Goal: Task Accomplishment & Management: Manage account settings

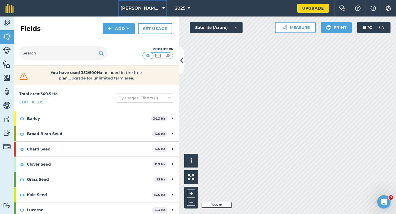
click at [136, 7] on span "[PERSON_NAME] & Sons" at bounding box center [140, 8] width 40 height 7
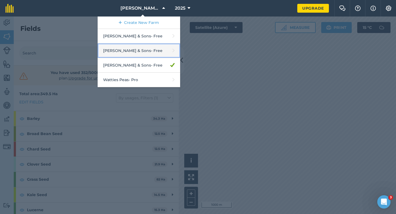
click at [142, 48] on link "[PERSON_NAME] & Sons - Free" at bounding box center [139, 50] width 82 height 15
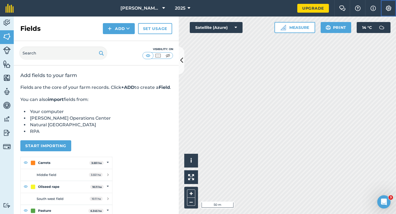
click at [385, 13] on button "Settings" at bounding box center [387, 8] width 15 height 16
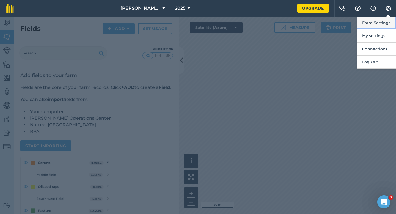
click at [381, 19] on button "Farm Settings" at bounding box center [375, 22] width 39 height 13
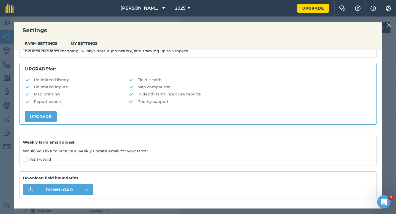
scroll to position [106, 0]
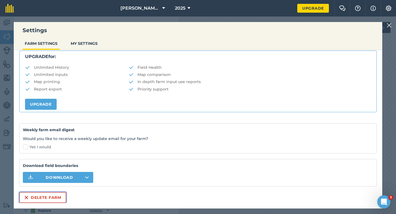
click at [41, 196] on button "Delete farm" at bounding box center [42, 197] width 47 height 11
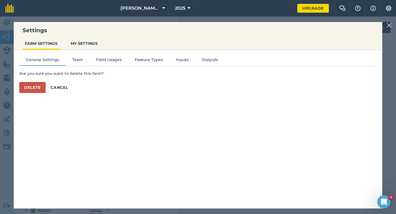
click at [33, 81] on div "Are you sure you want to delete this farm? Delete Cancel" at bounding box center [197, 81] width 357 height 23
click at [39, 87] on button "Delete" at bounding box center [32, 87] width 26 height 11
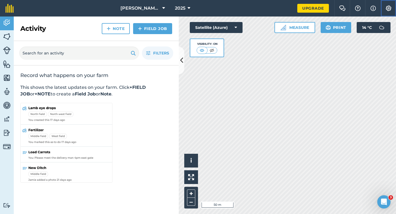
click at [390, 14] on button "Settings" at bounding box center [387, 8] width 15 height 16
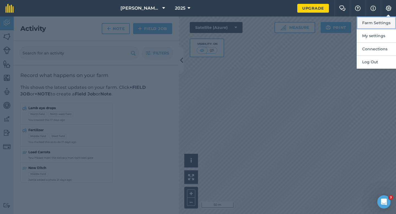
click at [387, 18] on button "Farm Settings" at bounding box center [375, 22] width 39 height 13
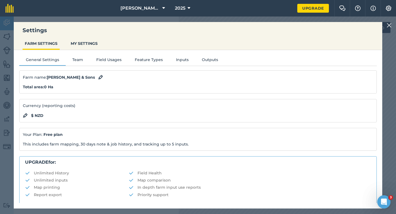
scroll to position [106, 0]
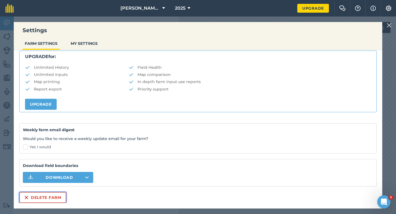
click at [52, 195] on button "Delete farm" at bounding box center [42, 197] width 47 height 11
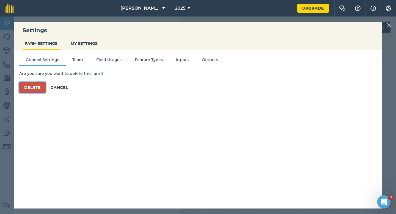
click at [32, 88] on button "Delete" at bounding box center [32, 87] width 26 height 11
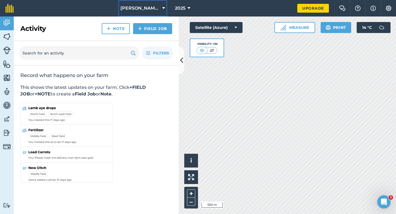
click at [126, 9] on span "[PERSON_NAME] & Sons" at bounding box center [140, 8] width 40 height 7
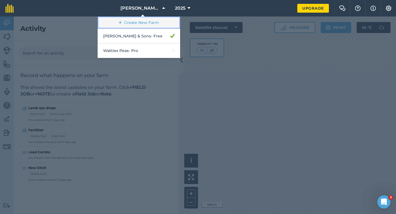
click at [127, 18] on link "Create New Farm" at bounding box center [139, 22] width 82 height 12
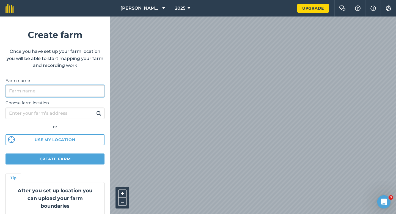
click at [83, 89] on input "Farm name" at bounding box center [54, 91] width 99 height 12
click at [24, 90] on input "[PERSON_NAME] Farming" at bounding box center [54, 91] width 99 height 12
type input "[PERSON_NAME] & Sons Farming"
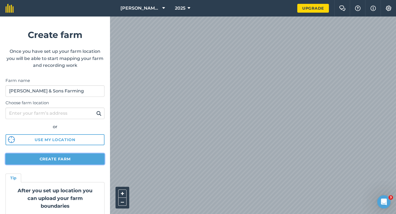
click at [79, 156] on button "Create farm" at bounding box center [54, 158] width 99 height 11
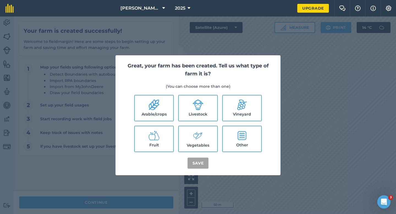
click at [152, 128] on label "Fruit" at bounding box center [154, 138] width 38 height 25
checkbox input "true"
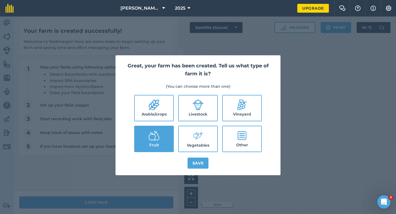
click at [152, 106] on icon at bounding box center [154, 104] width 10 height 11
checkbox input "true"
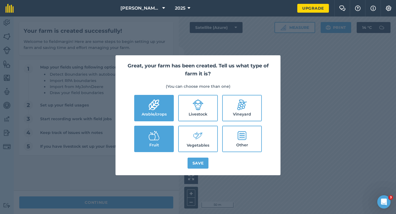
click at [196, 108] on icon at bounding box center [198, 104] width 11 height 11
checkbox input "true"
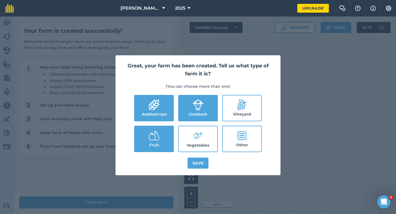
click at [196, 124] on ul "Arable/crops Livestock Vineyard Fruit Vegetables Other" at bounding box center [198, 123] width 152 height 57
click at [167, 137] on label "Fruit" at bounding box center [154, 138] width 38 height 25
checkbox input "false"
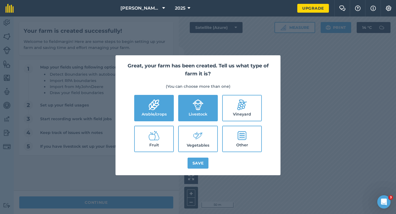
click at [181, 137] on label "Vegetables" at bounding box center [198, 138] width 38 height 25
checkbox input "true"
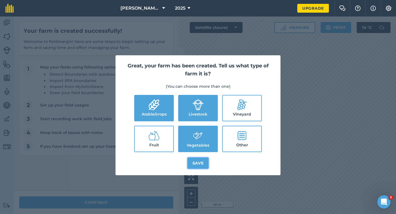
click at [194, 168] on button "Save" at bounding box center [197, 162] width 21 height 11
click at [155, 203] on div "Great, your farm has been created. Tell us what type of farm it is? (You can ch…" at bounding box center [198, 114] width 396 height 197
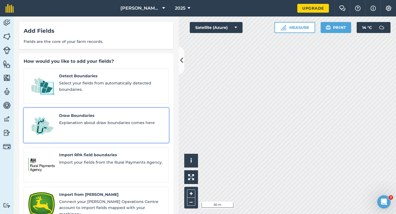
click at [66, 112] on span "Draw Boundaries" at bounding box center [111, 115] width 105 height 6
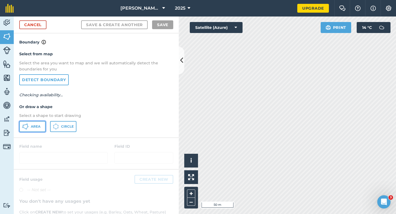
click at [37, 127] on span "Area" at bounding box center [36, 126] width 10 height 4
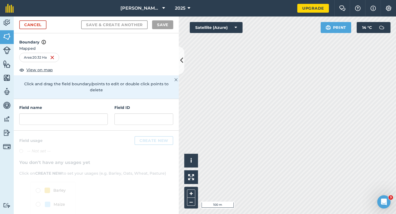
click at [96, 104] on div "Field name" at bounding box center [63, 114] width 88 height 20
click at [96, 113] on input "text" at bounding box center [63, 119] width 88 height 12
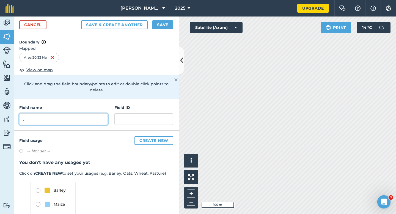
type input "."
click at [154, 29] on button "Save" at bounding box center [162, 24] width 21 height 9
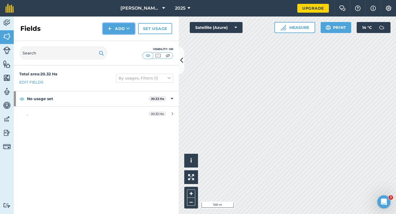
click at [122, 29] on button "Add" at bounding box center [119, 28] width 32 height 11
click at [122, 39] on link "Draw" at bounding box center [119, 41] width 30 height 12
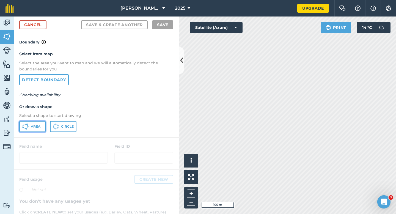
click at [39, 125] on span "Area" at bounding box center [36, 126] width 10 height 4
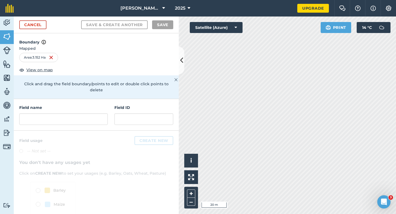
click at [102, 106] on div "Field name" at bounding box center [63, 114] width 88 height 20
click at [102, 113] on input "text" at bounding box center [63, 119] width 88 height 12
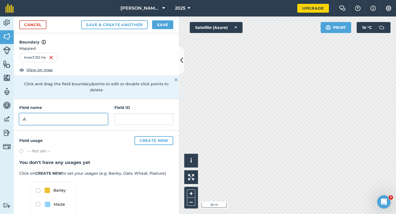
type input "A"
click at [167, 21] on button "Save" at bounding box center [162, 24] width 21 height 9
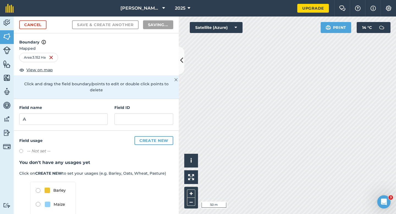
click at [168, 148] on div "-- Not set --" at bounding box center [96, 152] width 154 height 8
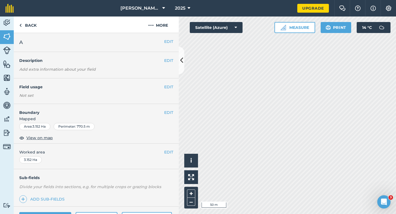
click at [168, 147] on div "EDIT Worked area 3.152 Ha" at bounding box center [96, 156] width 165 height 26
click at [168, 149] on button "EDIT" at bounding box center [168, 152] width 9 height 6
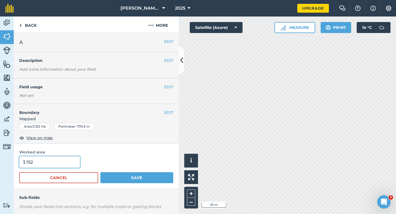
click at [29, 157] on input "3.152" at bounding box center [49, 162] width 61 height 12
type input "3"
click at [100, 172] on button "Save" at bounding box center [136, 177] width 73 height 11
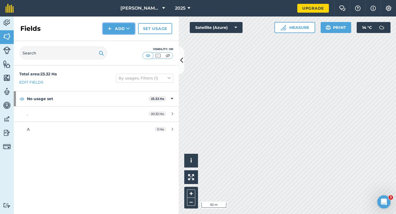
click at [108, 28] on img at bounding box center [110, 28] width 4 height 7
click at [109, 42] on link "Draw" at bounding box center [119, 41] width 30 height 12
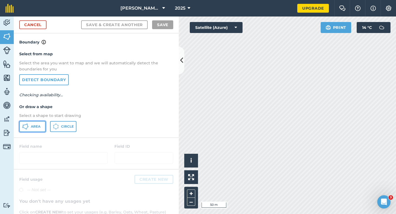
click at [40, 125] on span "Area" at bounding box center [36, 126] width 10 height 4
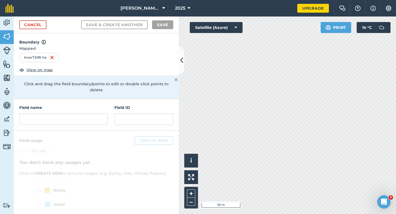
click at [175, 48] on div "Activity Fields Livestock Features Maps Team Vehicles Data Reporting Billing Tu…" at bounding box center [198, 114] width 396 height 197
click at [90, 117] on input "text" at bounding box center [63, 119] width 88 height 12
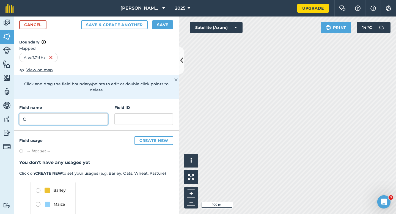
type input "C"
click at [158, 23] on button "Save" at bounding box center [162, 24] width 21 height 9
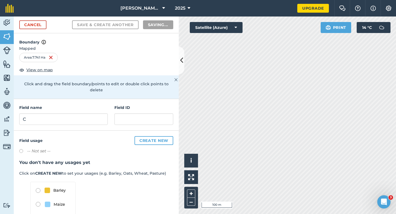
click at [169, 152] on div "Field usage Create new -- Not set -- You don't have any usages yet Click on CRE…" at bounding box center [96, 190] width 165 height 119
click at [169, 149] on div "-- Not set --" at bounding box center [96, 152] width 154 height 8
click at [169, 150] on div "Field usage Create new -- Not set -- You don't have any usages yet Click on CRE…" at bounding box center [96, 190] width 165 height 119
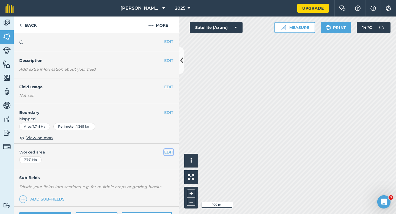
click at [167, 152] on button "EDIT" at bounding box center [168, 152] width 9 height 6
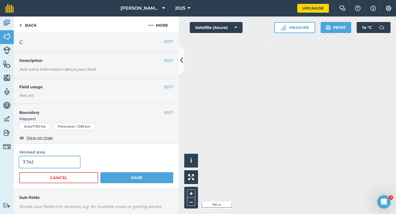
click at [68, 158] on input "7.741" at bounding box center [49, 162] width 61 height 12
click at [68, 162] on input "7.741" at bounding box center [49, 162] width 61 height 12
type input "7.74"
click at [100, 172] on button "Save" at bounding box center [136, 177] width 73 height 11
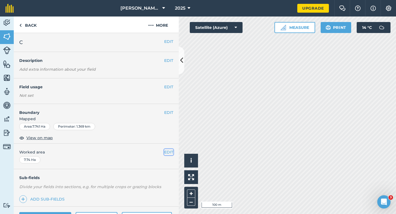
click at [171, 152] on button "EDIT" at bounding box center [168, 152] width 9 height 6
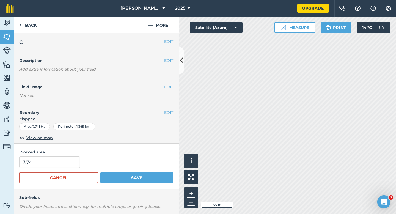
click at [65, 155] on div "Worked area 7.74 Cancel Save" at bounding box center [96, 165] width 165 height 45
click at [65, 161] on input "7.74" at bounding box center [49, 162] width 61 height 12
type input "7.7"
click at [100, 172] on button "Save" at bounding box center [136, 177] width 73 height 11
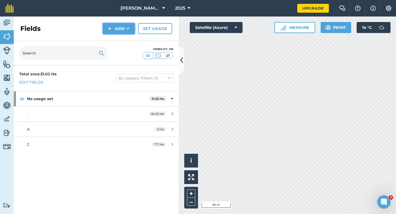
click at [111, 29] on img at bounding box center [110, 28] width 4 height 7
click at [111, 39] on link "Draw" at bounding box center [119, 41] width 30 height 12
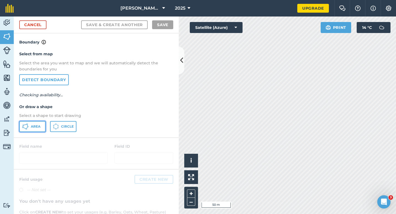
click at [42, 122] on button "Area" at bounding box center [32, 126] width 26 height 11
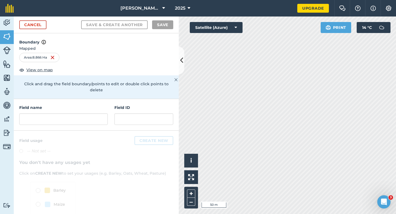
click at [81, 122] on div "Field name Field ID" at bounding box center [96, 115] width 165 height 32
click at [81, 113] on input "text" at bounding box center [63, 119] width 88 height 12
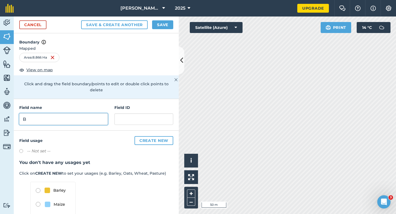
type input "B"
click at [154, 24] on button "Save" at bounding box center [162, 24] width 21 height 9
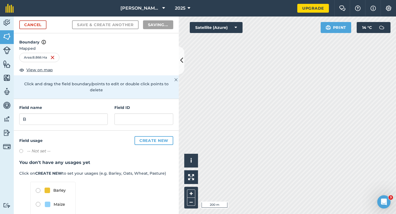
click at [170, 150] on div "Field usage Create new -- Not set -- You don't have any usages yet Click on CRE…" at bounding box center [96, 190] width 165 height 119
click at [170, 148] on div "-- Not set --" at bounding box center [96, 152] width 154 height 8
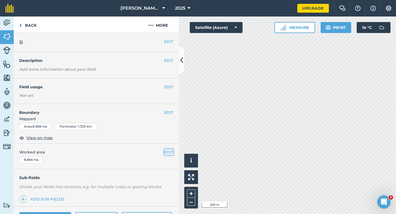
click at [168, 149] on button "EDIT" at bounding box center [168, 152] width 9 height 6
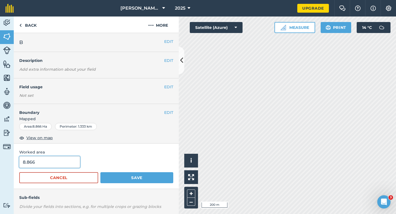
type input "9"
click at [55, 165] on input "9" at bounding box center [49, 162] width 61 height 12
click at [100, 172] on button "Save" at bounding box center [136, 177] width 73 height 11
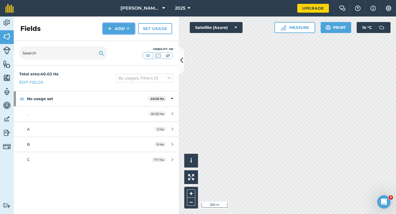
click at [111, 29] on img at bounding box center [110, 28] width 4 height 7
click at [111, 41] on link "Draw" at bounding box center [119, 41] width 30 height 12
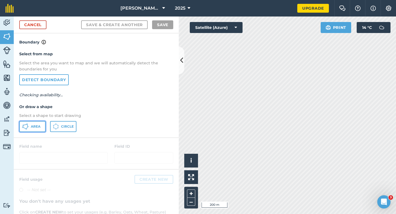
click at [40, 124] on button "Area" at bounding box center [32, 126] width 26 height 11
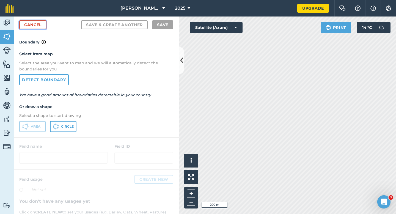
click at [37, 21] on link "Cancel" at bounding box center [32, 24] width 27 height 9
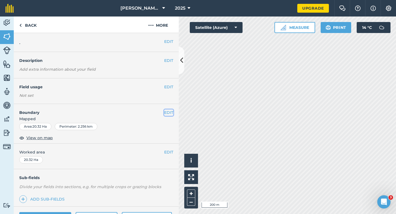
click at [171, 115] on button "EDIT" at bounding box center [168, 112] width 9 height 6
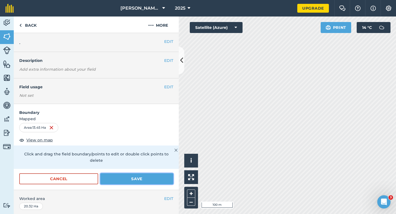
click at [156, 175] on button "Save" at bounding box center [136, 178] width 73 height 11
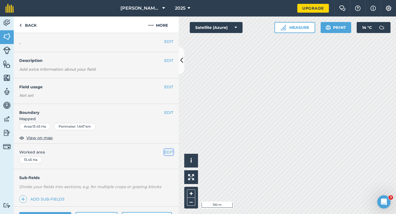
click at [167, 152] on button "EDIT" at bounding box center [168, 152] width 9 height 6
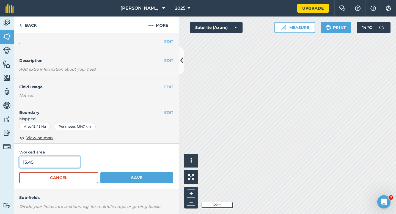
click at [62, 158] on input "13.45" at bounding box center [49, 162] width 61 height 12
click at [63, 164] on input "13.45" at bounding box center [49, 162] width 61 height 12
type input "13.5"
click at [100, 172] on button "Save" at bounding box center [136, 177] width 73 height 11
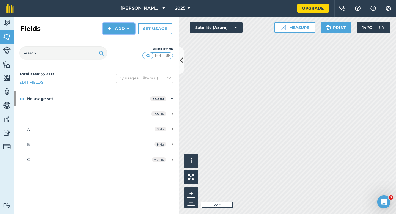
click at [120, 30] on button "Add" at bounding box center [119, 28] width 32 height 11
click at [120, 40] on link "Draw" at bounding box center [119, 41] width 30 height 12
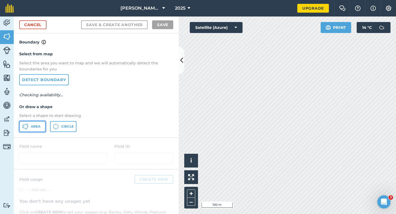
click at [34, 129] on button "Area" at bounding box center [32, 126] width 26 height 11
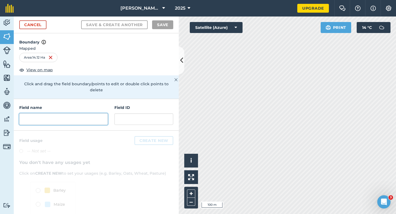
click at [88, 113] on input "text" at bounding box center [63, 119] width 88 height 12
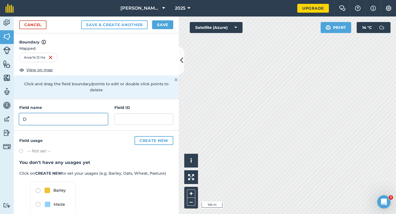
type input "D"
click at [156, 25] on button "Save" at bounding box center [162, 24] width 21 height 9
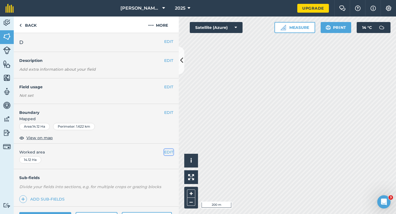
click at [167, 152] on button "EDIT" at bounding box center [168, 152] width 9 height 6
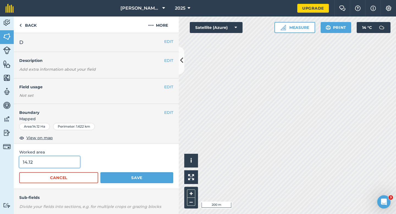
click at [68, 161] on input "14.12" at bounding box center [49, 162] width 61 height 12
type input "14"
click at [100, 172] on button "Save" at bounding box center [136, 177] width 73 height 11
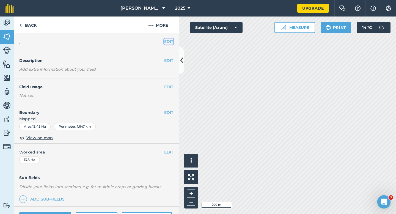
click at [170, 41] on button "EDIT" at bounding box center [168, 41] width 9 height 6
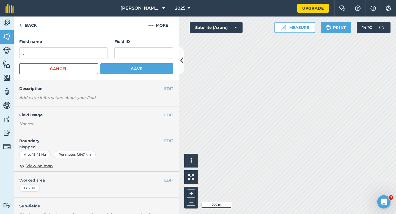
click at [109, 49] on div "Field name . Field ID" at bounding box center [96, 48] width 154 height 20
click at [102, 53] on input "." at bounding box center [63, 53] width 88 height 12
type input "E"
click at [100, 63] on button "Save" at bounding box center [136, 68] width 73 height 11
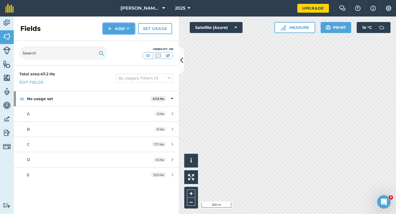
click at [114, 26] on button "Add" at bounding box center [119, 28] width 32 height 11
click at [114, 35] on link "Draw" at bounding box center [119, 41] width 30 height 12
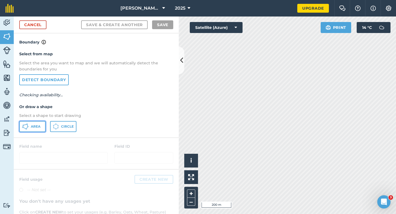
click at [33, 125] on span "Area" at bounding box center [36, 126] width 10 height 4
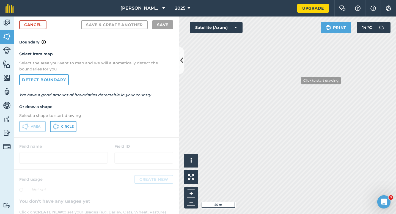
click at [216, 26] on div "Click to start drawing i © 2025 TomTom, Microsoft 50 m + – Satellite (Azure) Pr…" at bounding box center [287, 114] width 217 height 197
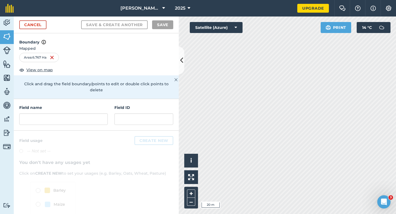
click at [98, 104] on h4 "Field name" at bounding box center [63, 107] width 88 height 6
click at [98, 113] on input "text" at bounding box center [63, 119] width 88 height 12
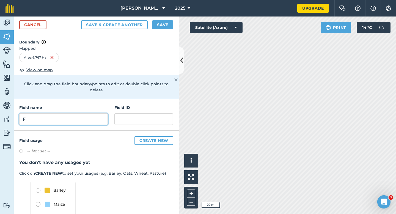
type input "F"
click at [168, 22] on button "Save" at bounding box center [162, 24] width 21 height 9
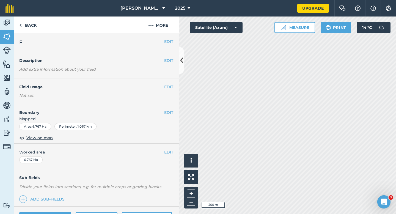
click at [169, 156] on div "EDIT Worked area 6.767 Ha" at bounding box center [96, 156] width 165 height 26
click at [169, 153] on button "EDIT" at bounding box center [168, 152] width 9 height 6
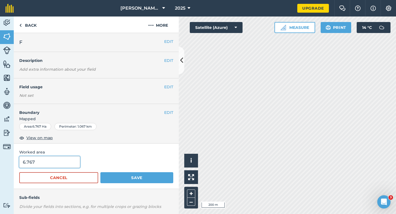
click at [52, 161] on input "6.767" at bounding box center [49, 162] width 61 height 12
type input "7"
click at [100, 172] on button "Save" at bounding box center [136, 177] width 73 height 11
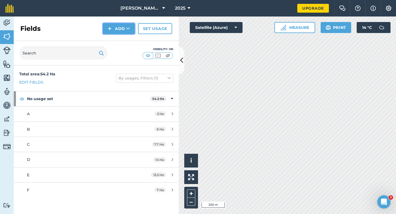
click at [113, 24] on button "Add" at bounding box center [119, 28] width 32 height 11
click at [116, 40] on link "Draw" at bounding box center [119, 41] width 30 height 12
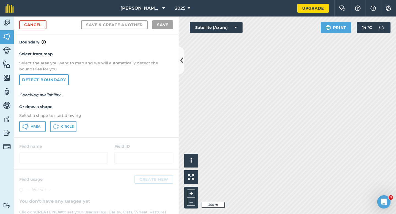
click at [41, 120] on div "Select from map Select the area you want to map and we will automatically detec…" at bounding box center [96, 91] width 165 height 92
click at [47, 127] on div "Area Circle" at bounding box center [96, 126] width 154 height 11
click at [35, 127] on span "Area" at bounding box center [36, 126] width 10 height 4
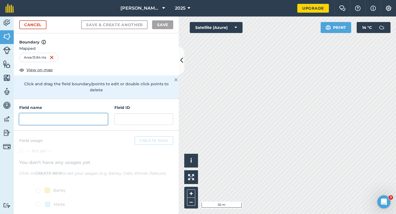
click at [88, 113] on input "text" at bounding box center [63, 119] width 88 height 12
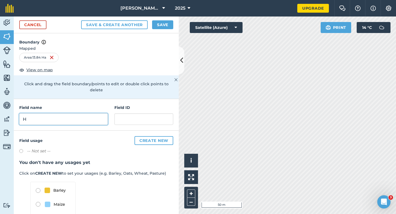
type input "H"
click at [162, 23] on button "Save" at bounding box center [162, 24] width 21 height 9
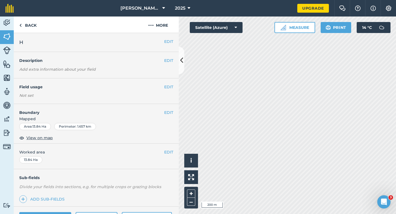
click at [163, 39] on h2 "H" at bounding box center [91, 42] width 145 height 8
click at [166, 39] on button "EDIT" at bounding box center [168, 41] width 9 height 6
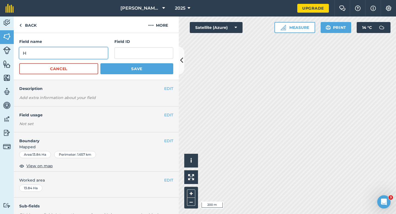
click at [77, 53] on input "H" at bounding box center [63, 53] width 88 height 12
type input "F"
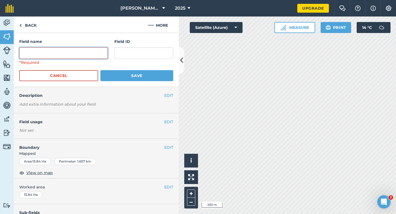
type input "H"
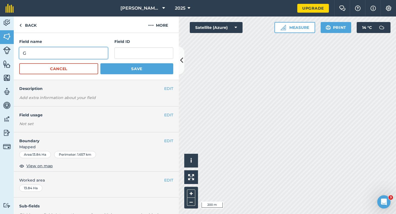
type input "G"
click at [100, 63] on button "Save" at bounding box center [136, 68] width 73 height 11
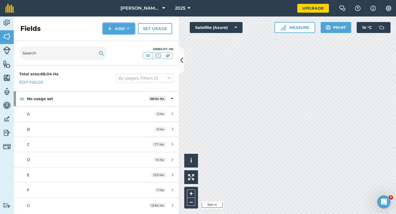
click at [114, 29] on button "Add" at bounding box center [119, 28] width 32 height 11
click at [114, 43] on link "Draw" at bounding box center [119, 41] width 30 height 12
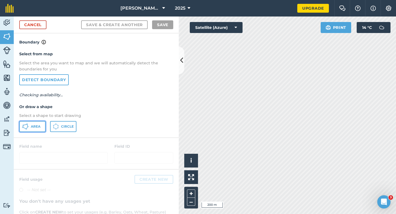
click at [31, 126] on span "Area" at bounding box center [36, 126] width 10 height 4
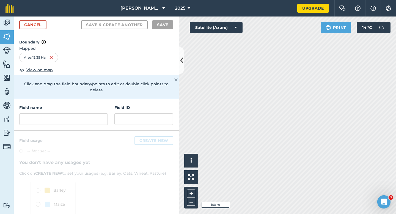
click at [97, 106] on div "Field name" at bounding box center [63, 114] width 88 height 20
click at [97, 118] on input "text" at bounding box center [63, 119] width 88 height 12
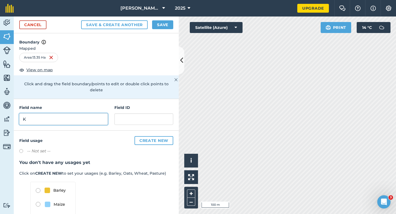
type input "K"
click at [163, 27] on button "Save" at bounding box center [162, 24] width 21 height 9
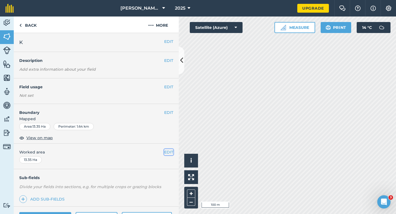
click at [171, 150] on button "EDIT" at bounding box center [168, 152] width 9 height 6
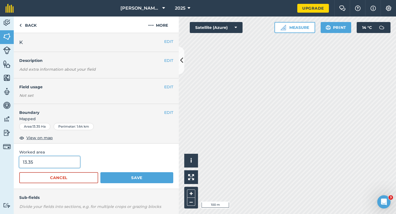
click at [67, 163] on input "13.35" at bounding box center [49, 162] width 61 height 12
type input "13.3"
click at [100, 172] on button "Save" at bounding box center [136, 177] width 73 height 11
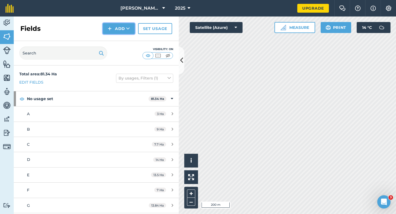
click at [111, 27] on img at bounding box center [110, 28] width 4 height 7
click at [112, 45] on link "Draw" at bounding box center [119, 41] width 30 height 12
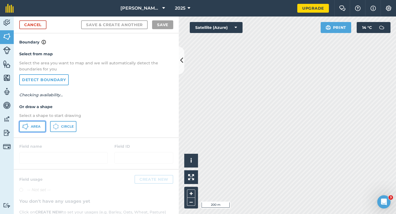
click at [37, 125] on span "Area" at bounding box center [36, 126] width 10 height 4
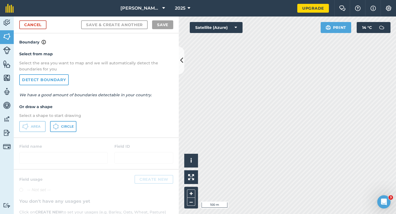
click at [41, 20] on div "Cancel Save & Create Another Save" at bounding box center [96, 24] width 165 height 17
click at [35, 27] on link "Cancel" at bounding box center [32, 24] width 27 height 9
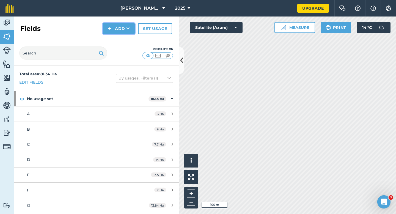
click at [106, 27] on button "Add" at bounding box center [119, 28] width 32 height 11
click at [113, 44] on link "Draw" at bounding box center [119, 41] width 30 height 12
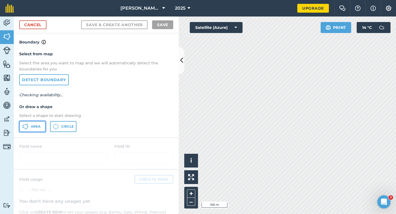
click at [40, 126] on button "Area" at bounding box center [32, 126] width 26 height 11
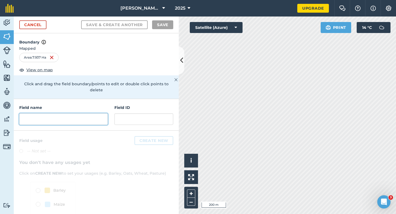
click at [84, 113] on input "text" at bounding box center [63, 119] width 88 height 12
type input "K"
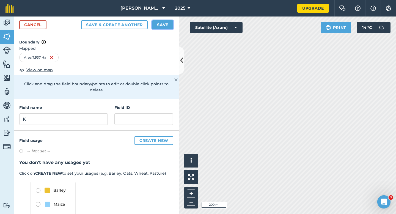
click at [165, 24] on button "Save" at bounding box center [162, 24] width 21 height 9
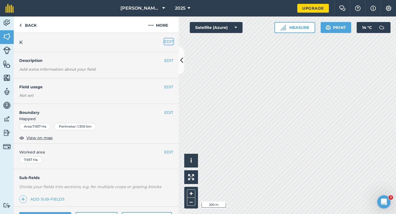
click at [167, 40] on button "EDIT" at bounding box center [168, 41] width 9 height 6
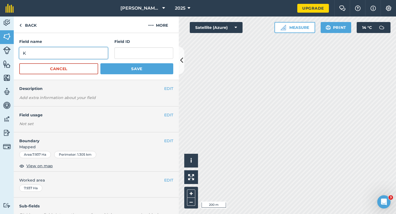
click at [73, 53] on input "K" at bounding box center [63, 53] width 88 height 12
type input "J"
click at [100, 63] on button "Save" at bounding box center [136, 68] width 73 height 11
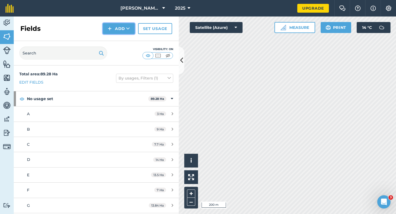
click at [123, 32] on button "Add" at bounding box center [119, 28] width 32 height 11
click at [123, 42] on link "Draw" at bounding box center [119, 41] width 30 height 12
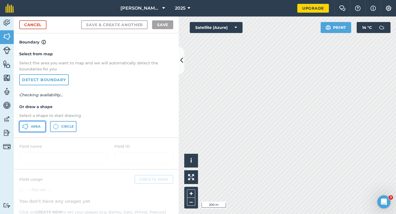
click at [35, 128] on span "Area" at bounding box center [36, 126] width 10 height 4
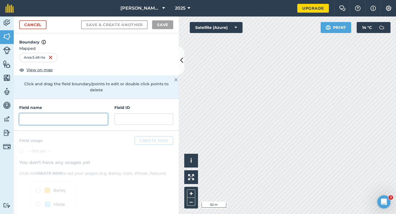
click at [89, 113] on input "text" at bounding box center [63, 119] width 88 height 12
click at [67, 116] on input "text" at bounding box center [63, 119] width 88 height 12
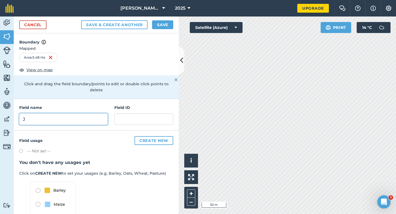
type input "J"
click at [159, 29] on div "Cancel Save & Create Another Save" at bounding box center [96, 24] width 165 height 17
click at [160, 21] on button "Save" at bounding box center [162, 24] width 21 height 9
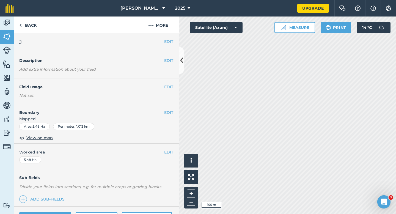
click at [169, 45] on div "EDIT J" at bounding box center [96, 42] width 165 height 19
click at [166, 40] on button "EDIT" at bounding box center [168, 41] width 9 height 6
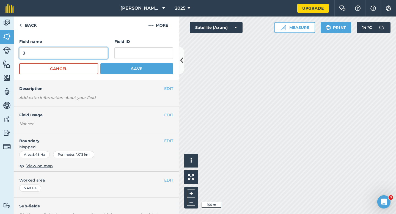
click at [82, 49] on input "J" at bounding box center [63, 53] width 88 height 12
type input "I"
click at [100, 63] on button "Save" at bounding box center [136, 68] width 73 height 11
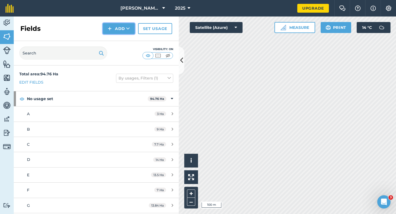
click at [106, 27] on button "Add" at bounding box center [119, 28] width 32 height 11
click at [113, 42] on link "Draw" at bounding box center [119, 41] width 30 height 12
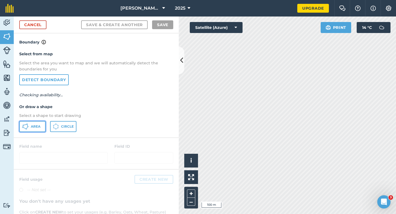
click at [33, 126] on span "Area" at bounding box center [36, 126] width 10 height 4
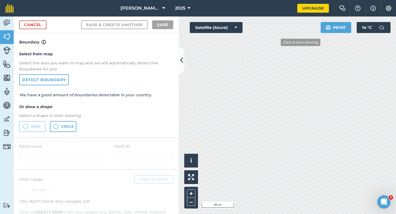
click at [234, 27] on div "Click to start drawing i © 2025 TomTom, Microsoft 50 m + – Satellite (Azure) Pr…" at bounding box center [287, 114] width 217 height 197
click at [35, 28] on link "Cancel" at bounding box center [32, 24] width 27 height 9
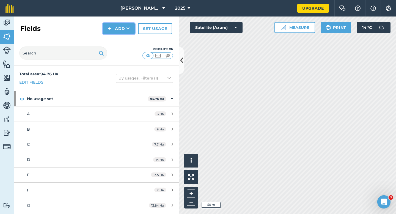
click at [110, 26] on img at bounding box center [110, 28] width 4 height 7
click at [113, 43] on link "Draw" at bounding box center [119, 41] width 30 height 12
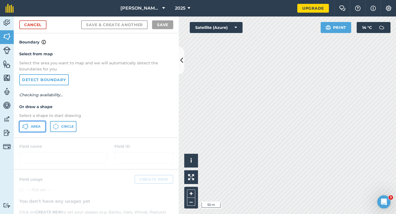
click at [37, 122] on button "Area" at bounding box center [32, 126] width 26 height 11
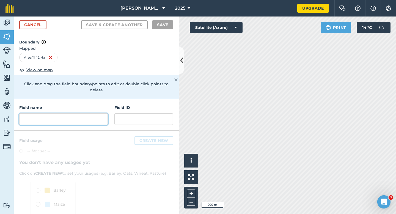
click at [89, 118] on input "text" at bounding box center [63, 119] width 88 height 12
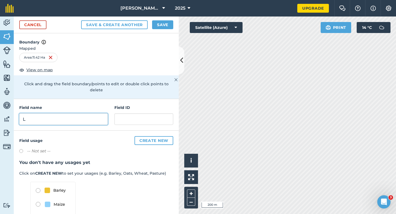
type input "L"
click at [162, 25] on button "Save" at bounding box center [162, 24] width 21 height 9
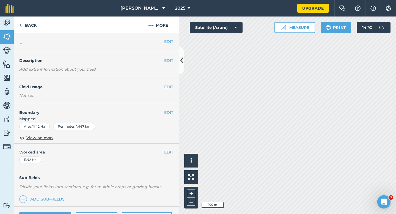
click at [163, 152] on span "Worked area" at bounding box center [96, 152] width 154 height 6
click at [172, 152] on button "EDIT" at bounding box center [168, 152] width 9 height 6
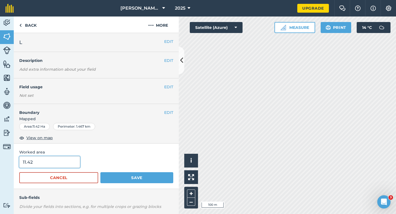
click at [51, 162] on input "11.42" at bounding box center [49, 162] width 61 height 12
type input "11.4"
click at [100, 172] on button "Save" at bounding box center [136, 177] width 73 height 11
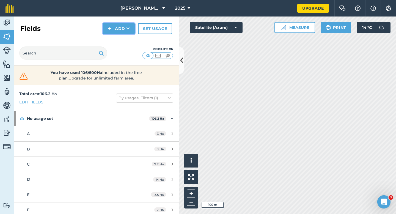
click at [112, 27] on button "Add" at bounding box center [119, 28] width 32 height 11
click at [113, 44] on link "Draw" at bounding box center [119, 41] width 30 height 12
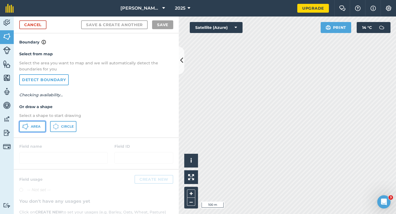
click at [33, 126] on span "Area" at bounding box center [36, 126] width 10 height 4
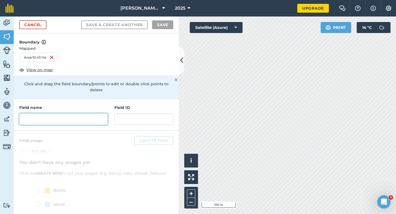
click at [103, 113] on input "text" at bounding box center [63, 119] width 88 height 12
click at [105, 116] on input "text" at bounding box center [63, 119] width 88 height 12
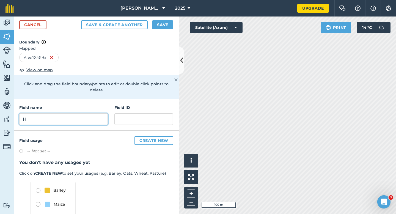
type input "H"
click at [163, 22] on button "Save" at bounding box center [162, 24] width 21 height 9
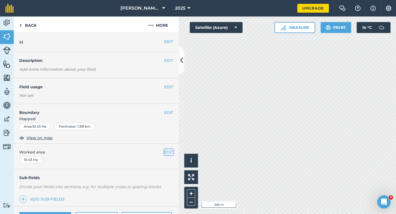
click at [166, 149] on button "EDIT" at bounding box center [168, 152] width 9 height 6
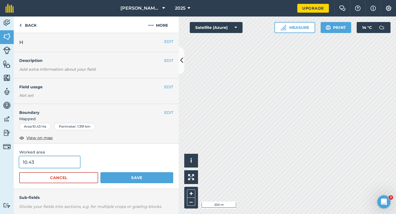
click at [68, 162] on input "10.43" at bounding box center [49, 162] width 61 height 12
type input "10.4"
click at [100, 172] on button "Save" at bounding box center [136, 177] width 73 height 11
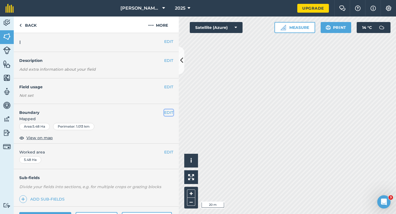
click at [166, 112] on button "EDIT" at bounding box center [168, 112] width 9 height 6
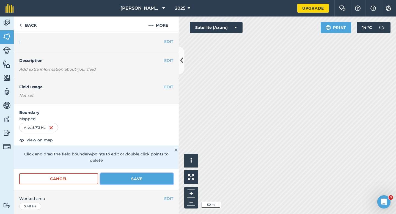
click at [135, 176] on button "Save" at bounding box center [136, 178] width 73 height 11
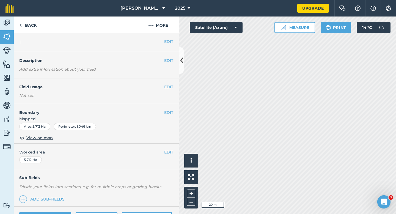
click at [163, 111] on h4 "Boundary" at bounding box center [89, 110] width 150 height 12
click at [168, 111] on button "EDIT" at bounding box center [168, 112] width 9 height 6
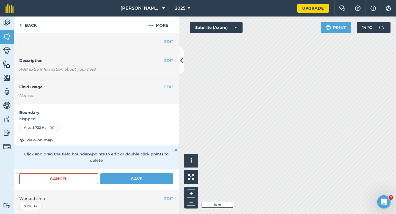
click at [133, 166] on form "Boundary Mapped Area : 5.722 Ha View on map Click and drag the field boundary/p…" at bounding box center [96, 147] width 165 height 86
click at [133, 173] on button "Save" at bounding box center [136, 178] width 73 height 11
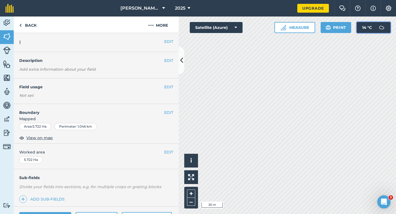
click at [374, 25] on button "14 ° C" at bounding box center [373, 27] width 34 height 11
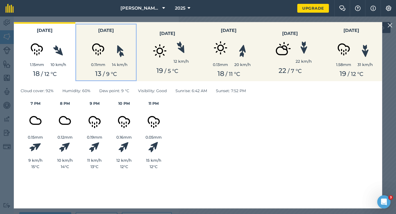
click at [88, 53] on img at bounding box center [97, 47] width 27 height 27
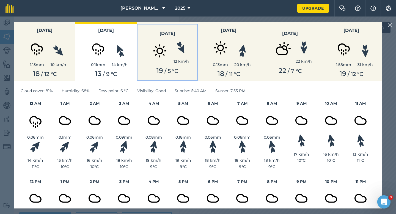
click at [160, 38] on img at bounding box center [159, 50] width 27 height 27
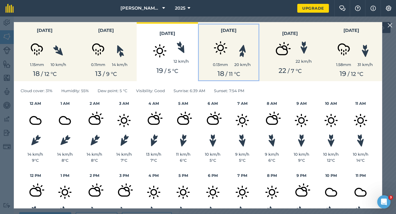
click at [234, 43] on img at bounding box center [220, 47] width 27 height 27
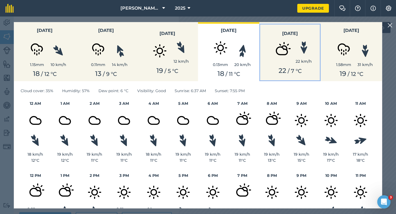
click at [276, 66] on button "[DATE] 22 km/h 22 / 7 ° C" at bounding box center [289, 51] width 61 height 59
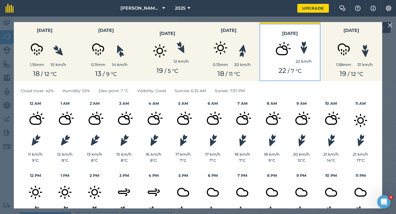
scroll to position [11, 0]
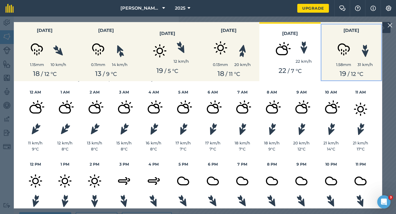
click at [335, 65] on div "1.58 mm" at bounding box center [343, 65] width 27 height 6
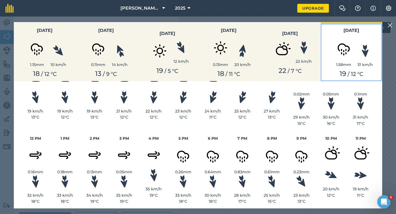
scroll to position [46, 0]
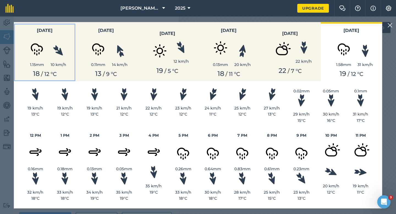
click at [43, 63] on div "1.15 mm" at bounding box center [36, 65] width 27 height 6
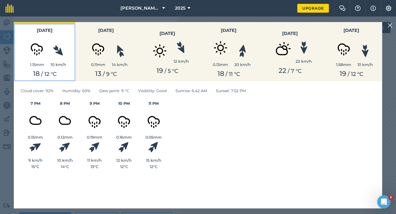
scroll to position [0, 0]
click at [390, 26] on img at bounding box center [389, 25] width 5 height 7
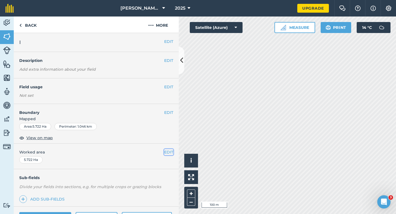
click at [168, 149] on button "EDIT" at bounding box center [168, 152] width 9 height 6
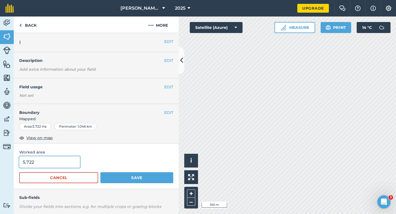
click at [72, 163] on input "5.722" at bounding box center [49, 162] width 61 height 12
type input "6"
click at [100, 172] on button "Save" at bounding box center [136, 177] width 73 height 11
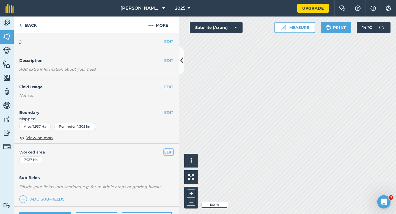
click at [170, 152] on button "EDIT" at bounding box center [168, 152] width 9 height 6
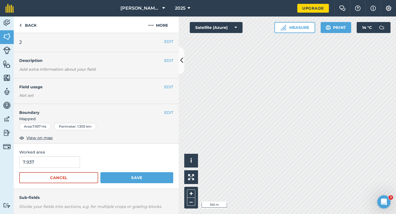
click at [83, 166] on div "7.937" at bounding box center [96, 162] width 154 height 12
click at [77, 166] on input "7.937" at bounding box center [49, 162] width 61 height 12
type input "8"
click at [100, 172] on button "Save" at bounding box center [136, 177] width 73 height 11
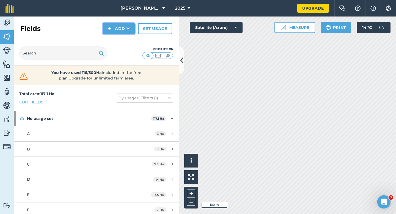
click at [109, 31] on img at bounding box center [110, 28] width 4 height 7
click at [110, 38] on link "Draw" at bounding box center [119, 41] width 30 height 12
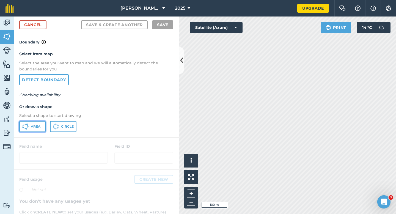
click at [40, 123] on button "Area" at bounding box center [32, 126] width 26 height 11
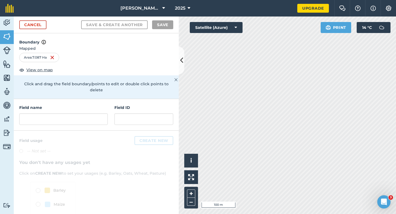
click at [81, 104] on h4 "Field name" at bounding box center [63, 107] width 88 height 6
click at [81, 113] on input "text" at bounding box center [63, 119] width 88 height 12
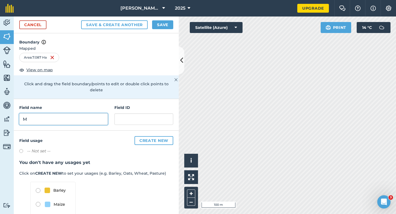
type input "M"
click at [158, 28] on button "Save" at bounding box center [162, 24] width 21 height 9
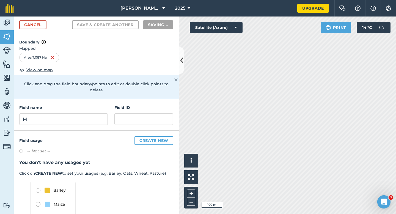
click at [169, 152] on div "Field usage Create new -- Not set -- You don't have any usages yet Click on CRE…" at bounding box center [96, 190] width 165 height 119
click at [170, 152] on div "Field usage Create new -- Not set -- You don't have any usages yet Click on CRE…" at bounding box center [96, 190] width 165 height 119
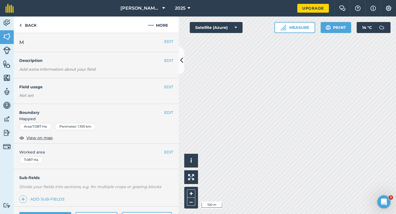
click at [170, 155] on button "EDIT" at bounding box center [168, 152] width 9 height 6
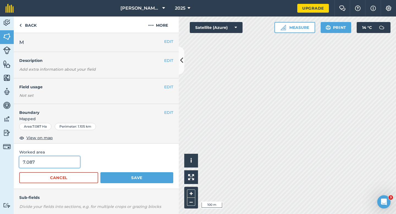
click at [65, 166] on input "7.087" at bounding box center [49, 162] width 61 height 12
type input "8"
click at [100, 172] on button "Save" at bounding box center [136, 177] width 73 height 11
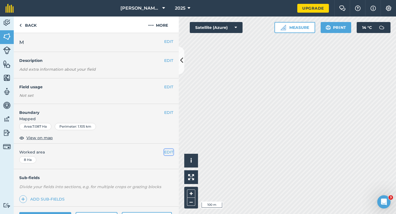
click at [171, 154] on button "EDIT" at bounding box center [168, 152] width 9 height 6
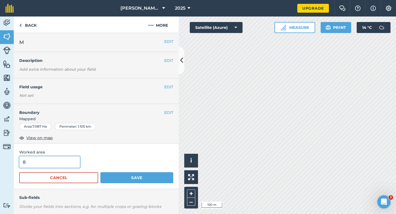
click at [67, 163] on input "8" at bounding box center [49, 162] width 61 height 12
type input "7"
click at [100, 172] on button "Save" at bounding box center [136, 177] width 73 height 11
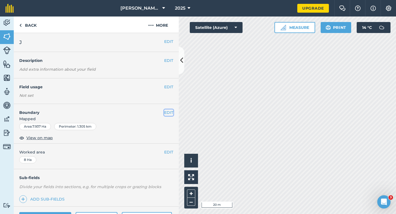
click at [167, 113] on button "EDIT" at bounding box center [168, 112] width 9 height 6
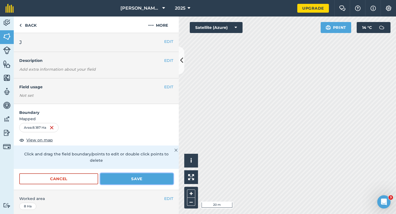
click at [144, 173] on button "Save" at bounding box center [136, 178] width 73 height 11
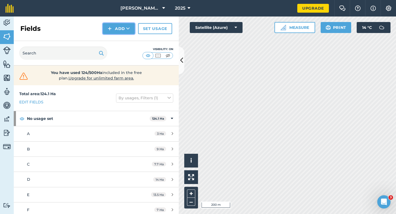
click at [124, 33] on button "Add" at bounding box center [119, 28] width 32 height 11
click at [124, 37] on link "Draw" at bounding box center [119, 41] width 30 height 12
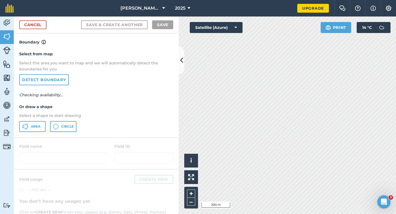
click at [30, 118] on p "Select a shape to start drawing" at bounding box center [96, 115] width 154 height 6
click at [30, 128] on button "Area" at bounding box center [32, 126] width 26 height 11
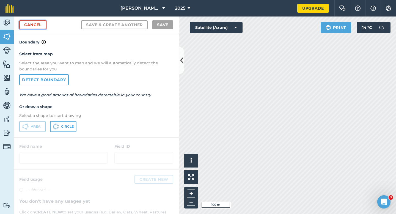
click at [35, 26] on link "Cancel" at bounding box center [32, 24] width 27 height 9
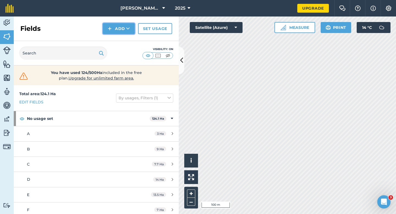
click at [111, 30] on img at bounding box center [110, 28] width 4 height 7
click at [112, 40] on link "Draw" at bounding box center [119, 41] width 30 height 12
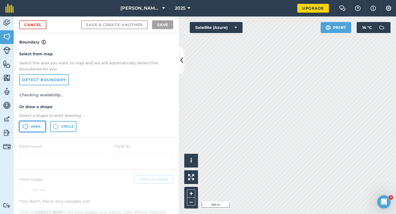
click at [34, 127] on span "Area" at bounding box center [36, 126] width 10 height 4
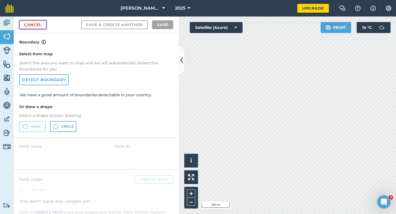
click at [29, 21] on link "Cancel" at bounding box center [32, 24] width 27 height 9
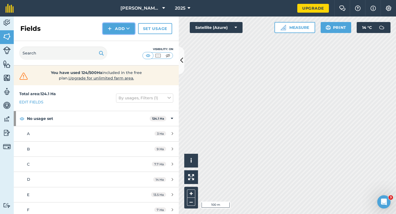
click at [116, 31] on button "Add" at bounding box center [119, 28] width 32 height 11
click at [116, 39] on link "Draw" at bounding box center [119, 41] width 30 height 12
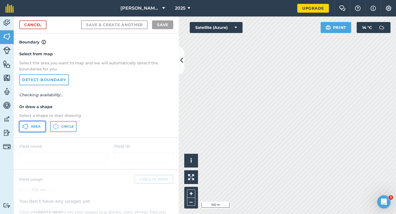
click at [41, 122] on button "Area" at bounding box center [32, 126] width 26 height 11
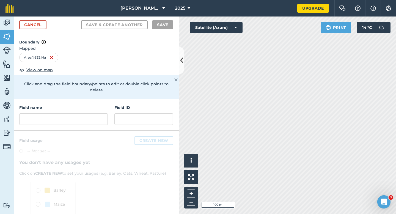
click at [69, 119] on div "Field name Field ID" at bounding box center [96, 115] width 165 height 32
click at [69, 113] on input "text" at bounding box center [63, 119] width 88 height 12
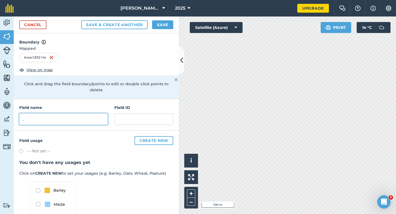
type input "."
click at [163, 24] on button "Save" at bounding box center [162, 24] width 21 height 9
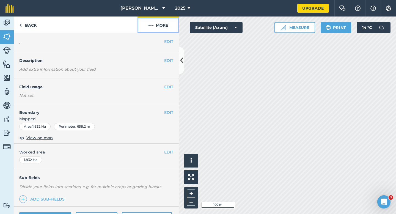
click at [164, 21] on button "More" at bounding box center [157, 24] width 41 height 16
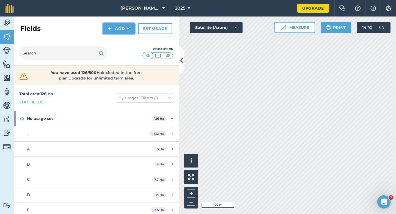
click at [120, 31] on button "Add" at bounding box center [119, 28] width 32 height 11
click at [120, 45] on link "Draw" at bounding box center [119, 41] width 30 height 12
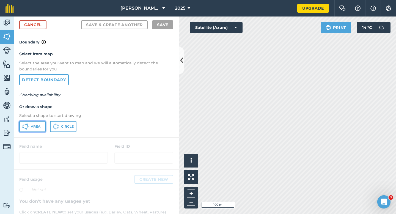
click at [35, 123] on button "Area" at bounding box center [32, 126] width 26 height 11
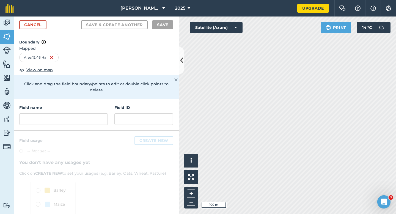
click at [90, 131] on div at bounding box center [96, 190] width 165 height 119
click at [90, 121] on div "Field name Field ID" at bounding box center [96, 115] width 165 height 32
click at [90, 116] on input "text" at bounding box center [63, 119] width 88 height 12
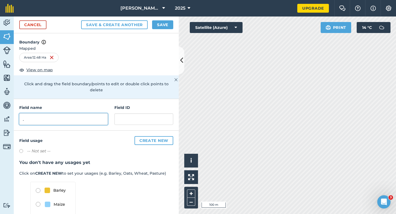
type input "."
click at [170, 17] on div "Cancel Save & Create Another Save" at bounding box center [96, 24] width 165 height 17
click at [169, 21] on button "Save" at bounding box center [162, 24] width 21 height 9
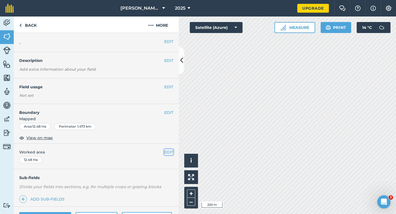
click at [165, 152] on button "EDIT" at bounding box center [168, 152] width 9 height 6
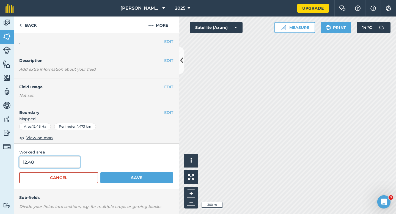
click at [62, 167] on input "12.48" at bounding box center [49, 162] width 61 height 12
type input "12.5"
click at [100, 172] on button "Save" at bounding box center [136, 177] width 73 height 11
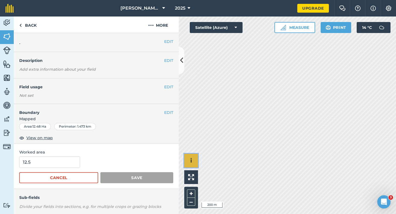
click at [190, 160] on span "i" at bounding box center [191, 160] width 2 height 7
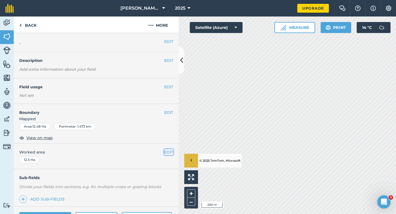
click at [172, 154] on button "EDIT" at bounding box center [168, 152] width 9 height 6
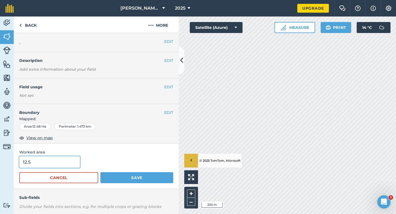
click at [66, 162] on input "12.5" at bounding box center [49, 162] width 61 height 12
type input "12"
click at [100, 172] on button "Save" at bounding box center [136, 177] width 73 height 11
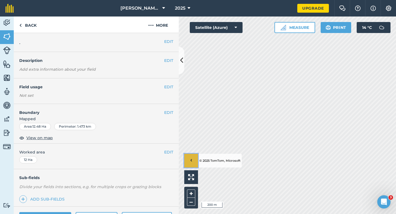
click at [198, 164] on button "›" at bounding box center [191, 161] width 14 height 14
click at [166, 115] on button "EDIT" at bounding box center [168, 112] width 9 height 6
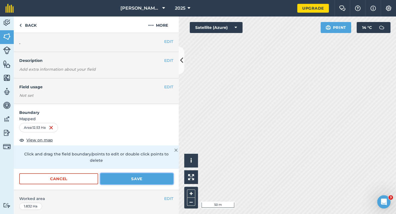
click at [161, 173] on button "Save" at bounding box center [136, 178] width 73 height 11
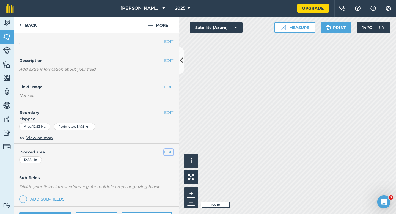
click at [168, 150] on button "EDIT" at bounding box center [168, 152] width 9 height 6
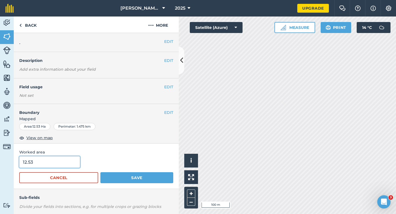
click at [51, 166] on input "12.53" at bounding box center [49, 162] width 61 height 12
type input "12"
click at [100, 172] on button "Save" at bounding box center [136, 177] width 73 height 11
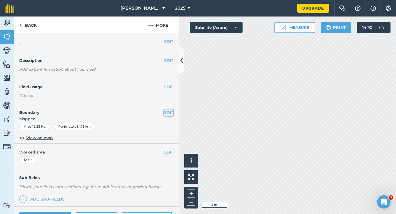
click at [167, 113] on button "EDIT" at bounding box center [168, 112] width 9 height 6
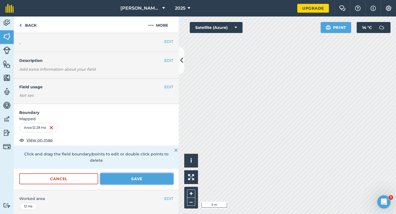
click at [156, 173] on button "Save" at bounding box center [136, 178] width 73 height 11
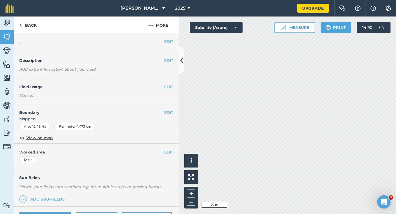
click at [166, 116] on span "Mapped" at bounding box center [96, 119] width 165 height 6
click at [168, 113] on button "EDIT" at bounding box center [168, 112] width 9 height 6
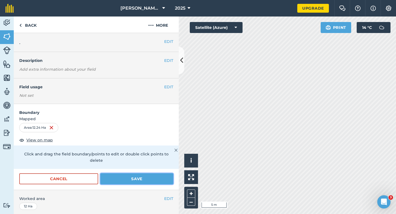
click at [154, 176] on button "Save" at bounding box center [136, 178] width 73 height 11
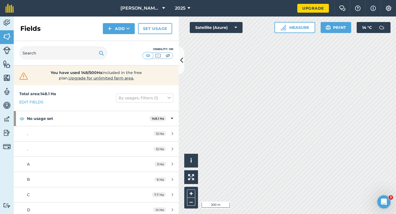
click at [116, 36] on div "Fields Add Set usage" at bounding box center [96, 28] width 165 height 24
click at [117, 28] on button "Add" at bounding box center [119, 28] width 32 height 11
click at [118, 39] on link "Draw" at bounding box center [119, 41] width 30 height 12
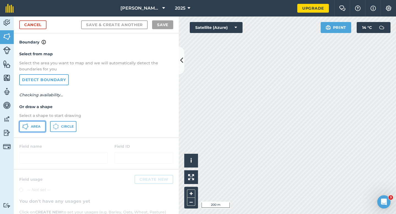
click at [28, 131] on button "Area" at bounding box center [32, 126] width 26 height 11
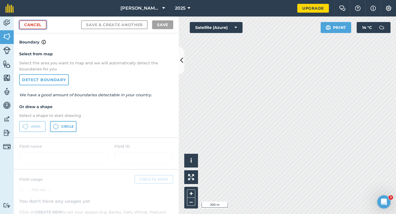
click at [35, 25] on link "Cancel" at bounding box center [32, 24] width 27 height 9
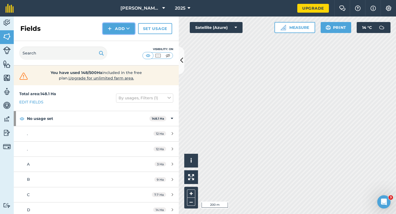
click at [109, 30] on img at bounding box center [110, 28] width 4 height 7
click at [110, 41] on link "Draw" at bounding box center [119, 41] width 30 height 12
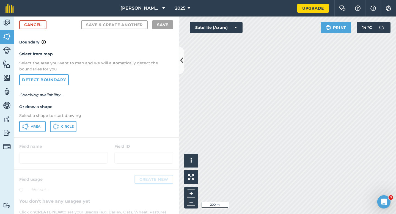
click at [26, 133] on div "Select from map Select the area you want to map and we will automatically detec…" at bounding box center [96, 91] width 165 height 92
click at [29, 128] on button "Area" at bounding box center [32, 126] width 26 height 11
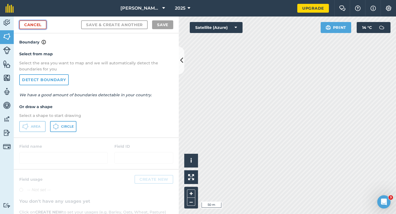
click at [38, 25] on link "Cancel" at bounding box center [32, 24] width 27 height 9
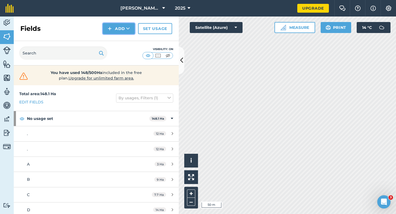
click at [115, 29] on button "Add" at bounding box center [119, 28] width 32 height 11
click at [115, 39] on link "Draw" at bounding box center [119, 41] width 30 height 12
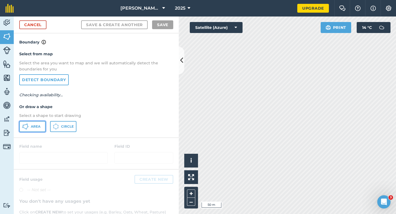
click at [29, 129] on button "Area" at bounding box center [32, 126] width 26 height 11
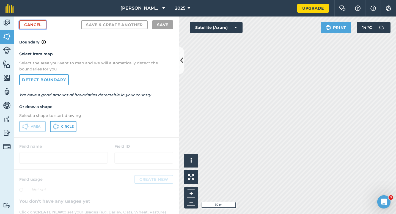
click at [31, 20] on link "Cancel" at bounding box center [32, 24] width 27 height 9
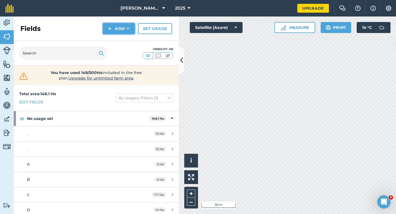
click at [111, 31] on img at bounding box center [110, 28] width 4 height 7
click at [112, 38] on link "Draw" at bounding box center [119, 41] width 30 height 12
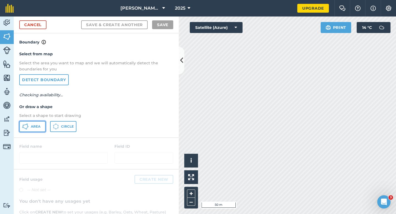
click at [39, 125] on span "Area" at bounding box center [36, 126] width 10 height 4
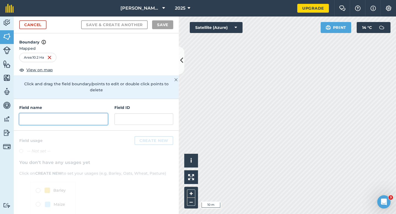
click at [92, 113] on input "text" at bounding box center [63, 119] width 88 height 12
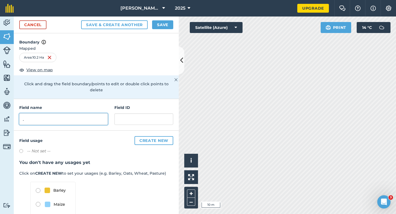
type input "."
click at [164, 26] on button "Save" at bounding box center [162, 24] width 21 height 9
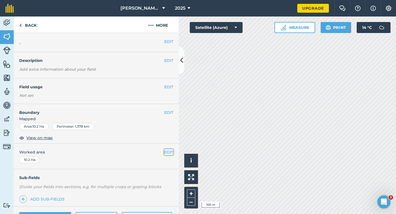
click at [165, 152] on button "EDIT" at bounding box center [168, 152] width 9 height 6
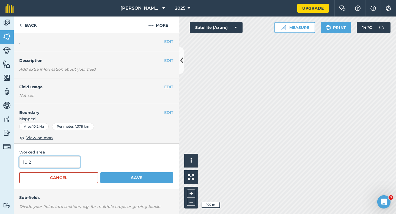
click at [47, 162] on input "10.2" at bounding box center [49, 162] width 61 height 12
type input "10"
click at [100, 172] on button "Save" at bounding box center [136, 177] width 73 height 11
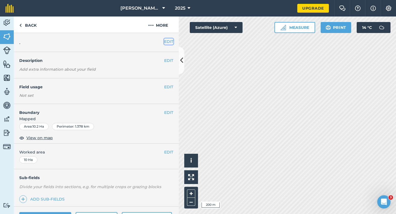
click at [170, 41] on button "EDIT" at bounding box center [168, 41] width 9 height 6
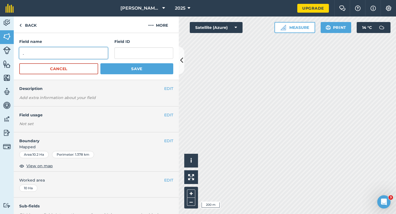
click at [87, 50] on input "." at bounding box center [63, 53] width 88 height 12
type input "Q"
click at [100, 63] on button "Save" at bounding box center [136, 68] width 73 height 11
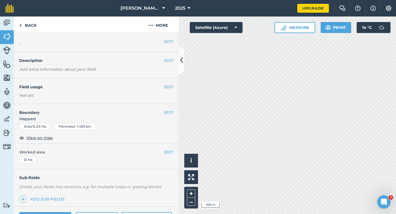
click at [173, 45] on div "EDIT ." at bounding box center [96, 42] width 165 height 19
click at [166, 45] on div "EDIT ." at bounding box center [96, 42] width 165 height 19
click at [168, 42] on button "EDIT" at bounding box center [168, 41] width 9 height 6
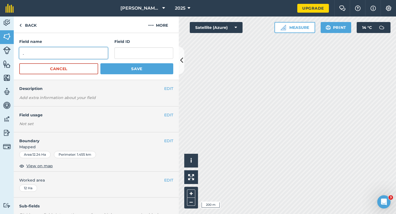
click at [94, 49] on input "." at bounding box center [63, 53] width 88 height 12
type input "R"
click at [100, 63] on button "Save" at bounding box center [136, 68] width 73 height 11
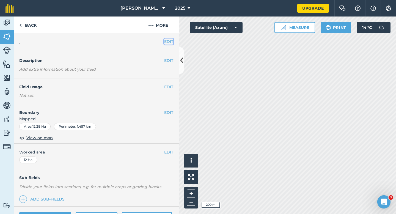
click at [169, 41] on button "EDIT" at bounding box center [168, 41] width 9 height 6
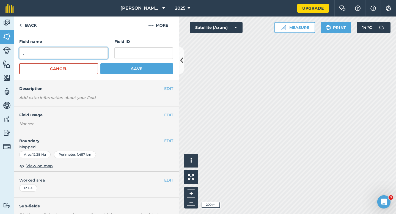
click at [91, 52] on input "." at bounding box center [63, 53] width 88 height 12
type input "D"
click at [100, 63] on button "Save" at bounding box center [136, 68] width 73 height 11
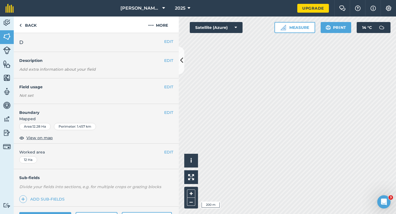
click at [168, 40] on button "EDIT" at bounding box center [168, 41] width 9 height 6
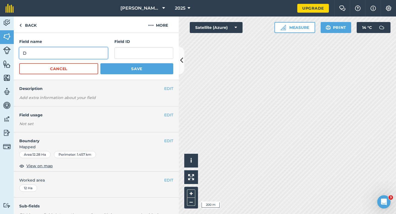
click at [74, 55] on input "D" at bounding box center [63, 53] width 88 height 12
type input "S"
click at [100, 63] on button "Save" at bounding box center [136, 68] width 73 height 11
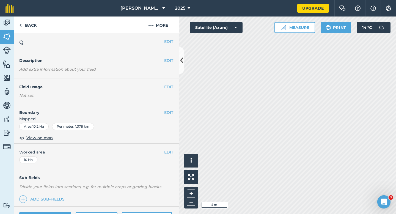
click at [173, 116] on span "Mapped" at bounding box center [96, 119] width 165 height 6
click at [171, 115] on button "EDIT" at bounding box center [168, 112] width 9 height 6
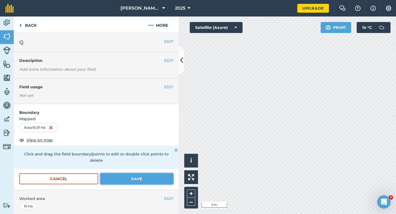
click at [149, 173] on button "Save" at bounding box center [136, 178] width 73 height 11
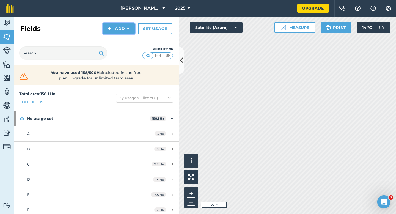
click at [109, 29] on img at bounding box center [110, 28] width 4 height 7
click at [109, 39] on link "Draw" at bounding box center [119, 41] width 30 height 12
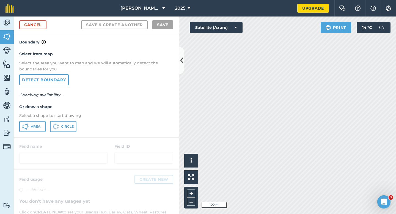
click at [48, 120] on div "Select from map Select the area you want to map and we will automatically detec…" at bounding box center [96, 91] width 165 height 92
click at [39, 121] on button "Area" at bounding box center [32, 126] width 26 height 11
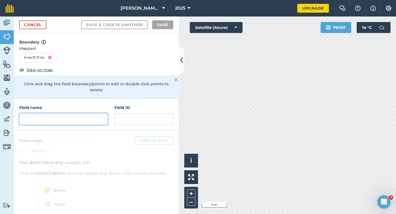
click at [98, 113] on input "text" at bounding box center [63, 119] width 88 height 12
click at [100, 114] on input "text" at bounding box center [63, 119] width 88 height 12
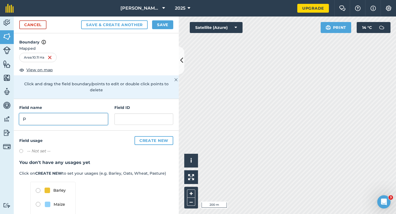
type input "P"
click at [162, 30] on div "Cancel Save & Create Another Save" at bounding box center [96, 24] width 165 height 17
click at [162, 27] on button "Save" at bounding box center [162, 24] width 21 height 9
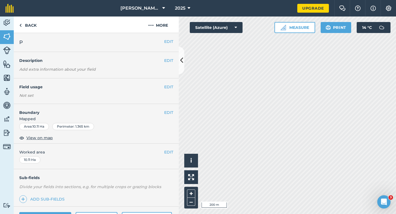
click at [167, 156] on div "EDIT Worked area 10.11 Ha" at bounding box center [96, 156] width 165 height 26
click at [169, 151] on button "EDIT" at bounding box center [168, 152] width 9 height 6
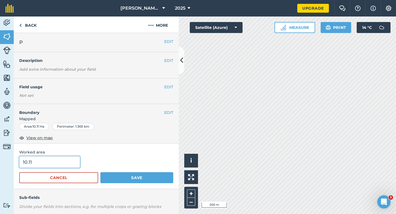
click at [63, 156] on input "10.11" at bounding box center [49, 162] width 61 height 12
type input "10"
click at [100, 172] on button "Save" at bounding box center [136, 177] width 73 height 11
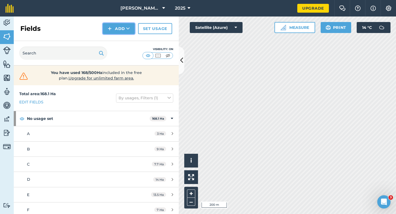
click at [115, 32] on button "Add" at bounding box center [119, 28] width 32 height 11
click at [115, 38] on link "Draw" at bounding box center [119, 41] width 30 height 12
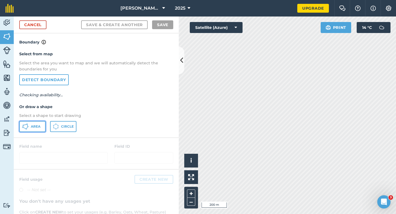
click at [36, 130] on button "Area" at bounding box center [32, 126] width 26 height 11
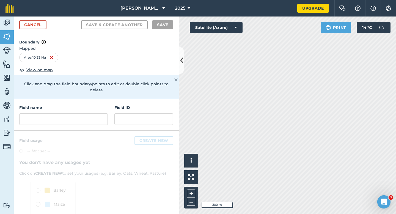
click at [99, 119] on div "Field name Field ID" at bounding box center [96, 115] width 165 height 32
click at [98, 116] on input "text" at bounding box center [63, 119] width 88 height 12
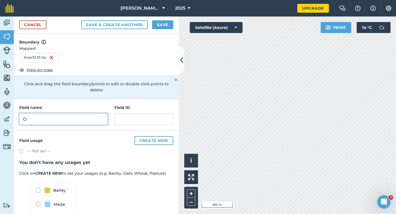
type input "O"
click at [160, 22] on button "Save" at bounding box center [162, 24] width 21 height 9
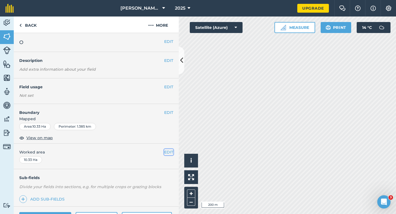
click at [170, 150] on button "EDIT" at bounding box center [168, 152] width 9 height 6
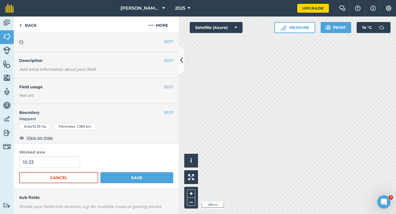
click at [71, 155] on div "Worked area 10.33 Cancel Save" at bounding box center [96, 165] width 165 height 45
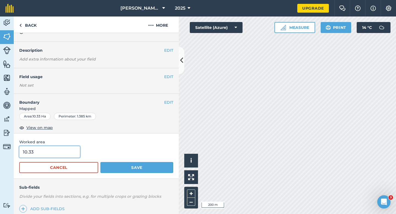
click at [71, 157] on form "10.33 Cancel Save" at bounding box center [96, 159] width 154 height 27
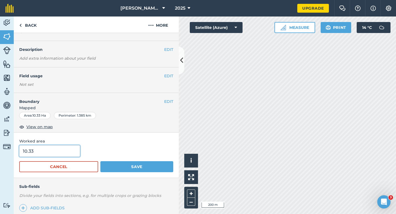
type input "10"
click at [100, 161] on button "Save" at bounding box center [136, 166] width 73 height 11
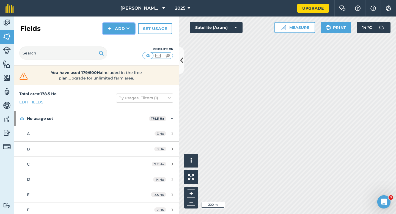
click at [119, 29] on button "Add" at bounding box center [119, 28] width 32 height 11
click at [119, 41] on link "Draw" at bounding box center [119, 41] width 30 height 12
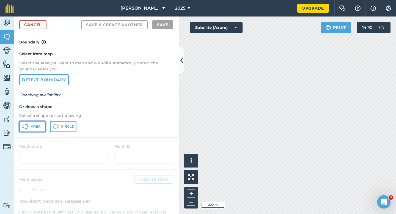
click at [31, 127] on span "Area" at bounding box center [36, 126] width 10 height 4
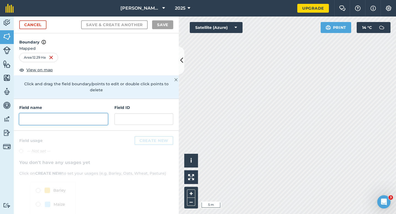
click at [100, 113] on input "text" at bounding box center [63, 119] width 88 height 12
type input "M"
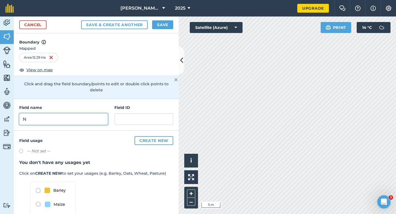
type input "N"
click at [160, 30] on div "Cancel Save & Create Another Save" at bounding box center [96, 24] width 165 height 17
click at [162, 26] on button "Save" at bounding box center [162, 24] width 21 height 9
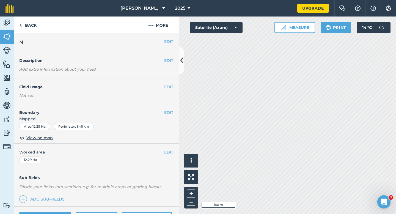
click at [171, 147] on div "EDIT Worked area 12.29 Ha" at bounding box center [96, 156] width 165 height 26
click at [171, 149] on button "EDIT" at bounding box center [168, 152] width 9 height 6
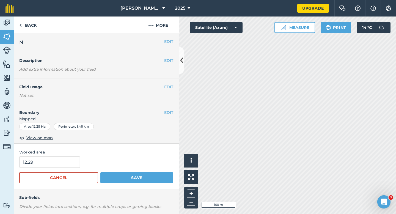
click at [61, 156] on div "Worked area 12.29 Cancel Save" at bounding box center [96, 165] width 165 height 45
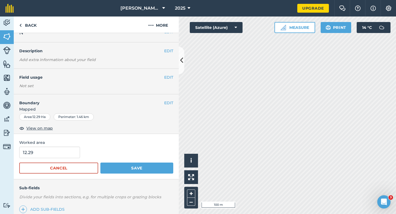
scroll to position [11, 0]
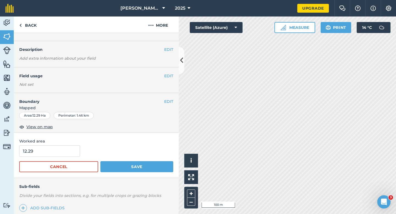
click at [61, 158] on form "12.29 Cancel Save" at bounding box center [96, 158] width 154 height 27
click at [61, 155] on input "12.29" at bounding box center [49, 151] width 61 height 12
type input "12"
click at [100, 161] on button "Save" at bounding box center [136, 166] width 73 height 11
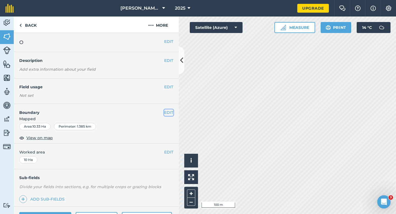
click at [170, 112] on button "EDIT" at bounding box center [168, 112] width 9 height 6
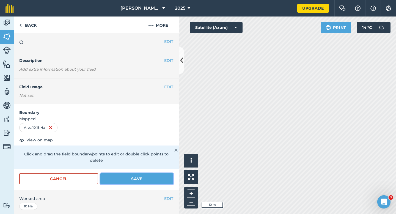
click at [148, 173] on button "Save" at bounding box center [136, 178] width 73 height 11
